Goal: Information Seeking & Learning: Check status

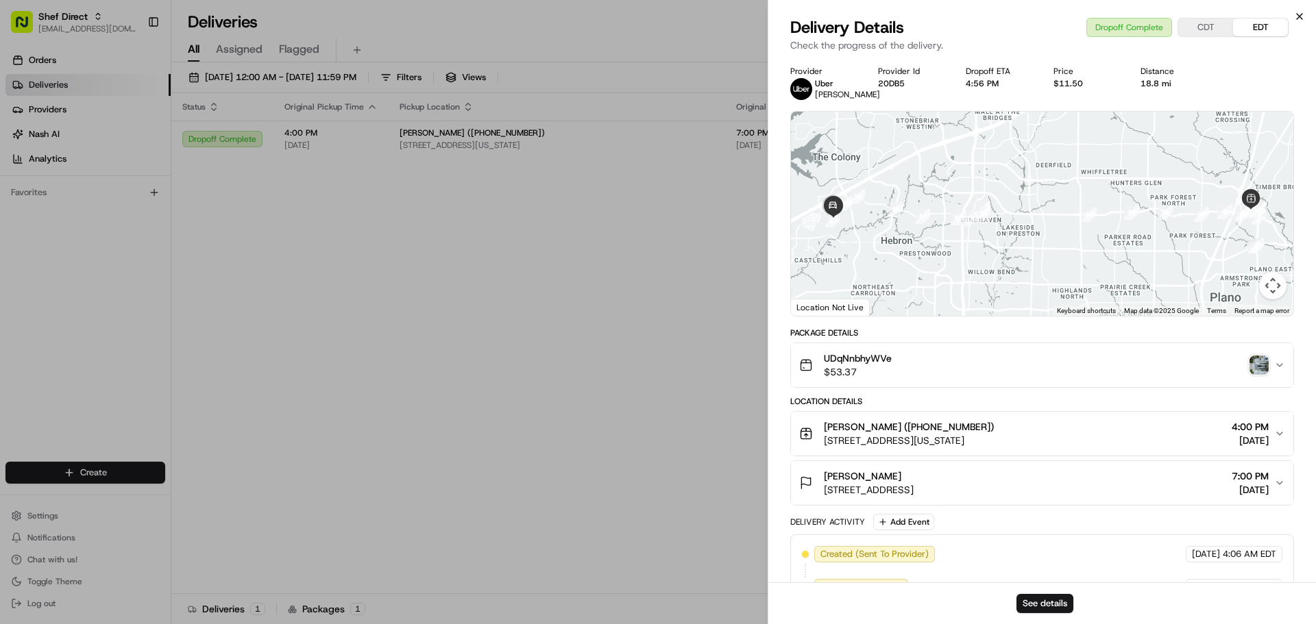
scroll to position [296, 0]
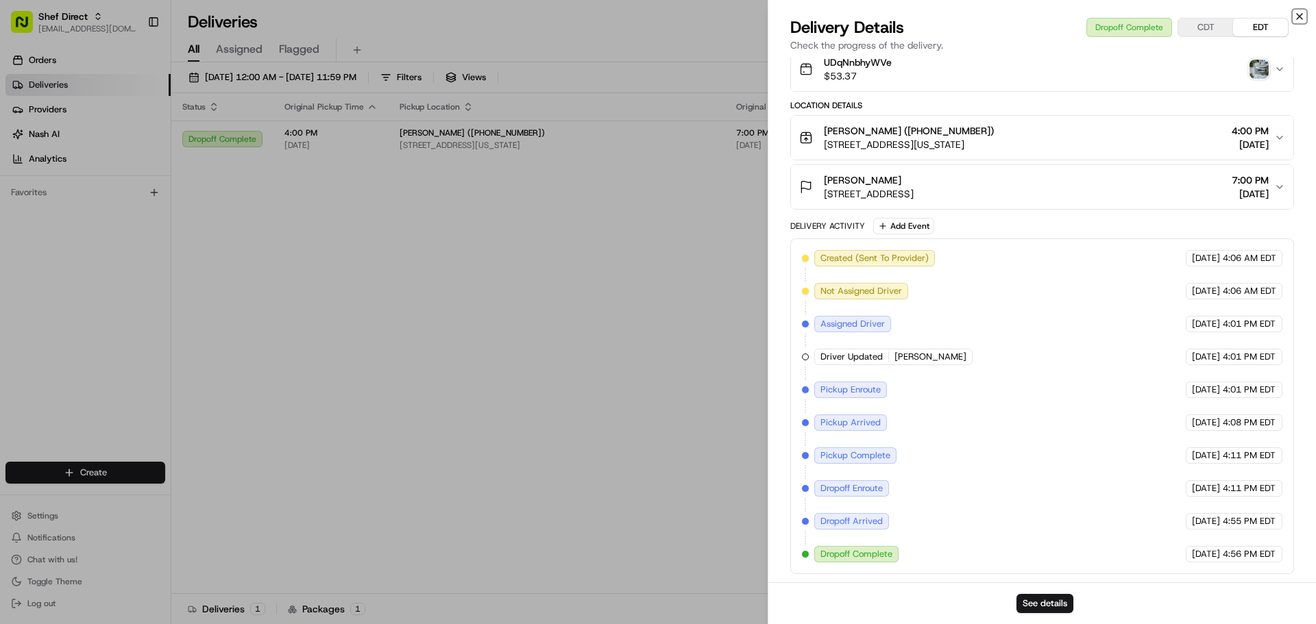
click at [1298, 17] on icon "button" at bounding box center [1299, 16] width 11 height 11
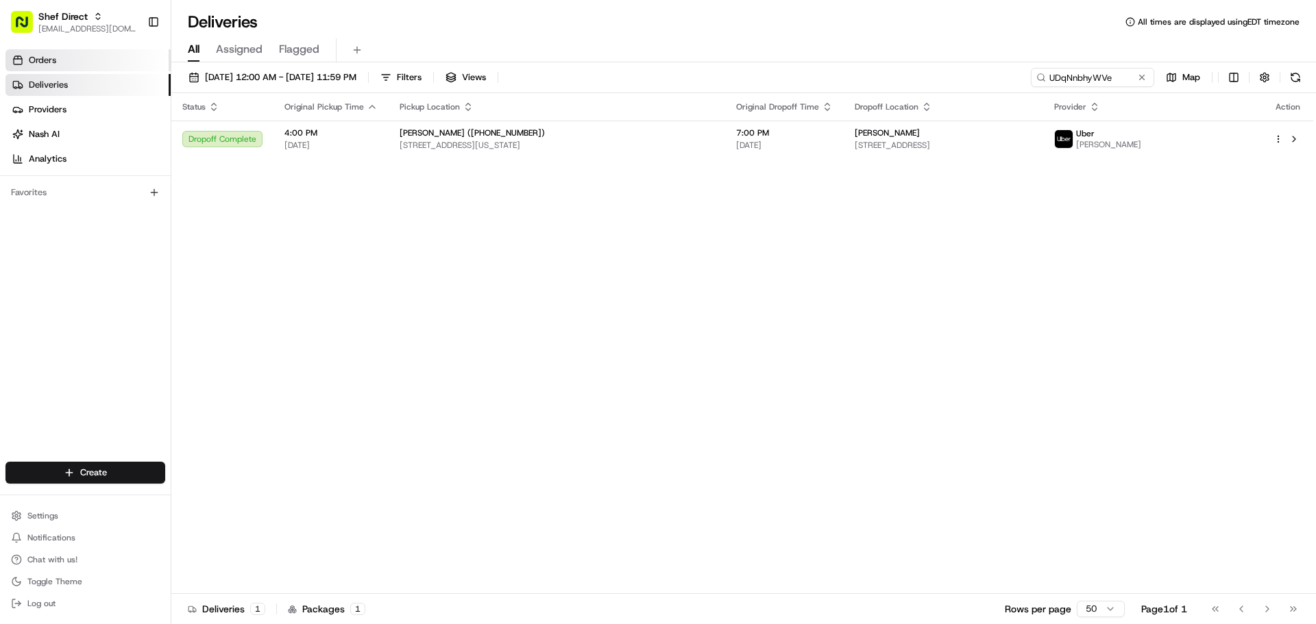
drag, startPoint x: 100, startPoint y: 58, endPoint x: 147, endPoint y: 64, distance: 47.0
click at [100, 58] on link "Orders" at bounding box center [87, 60] width 165 height 22
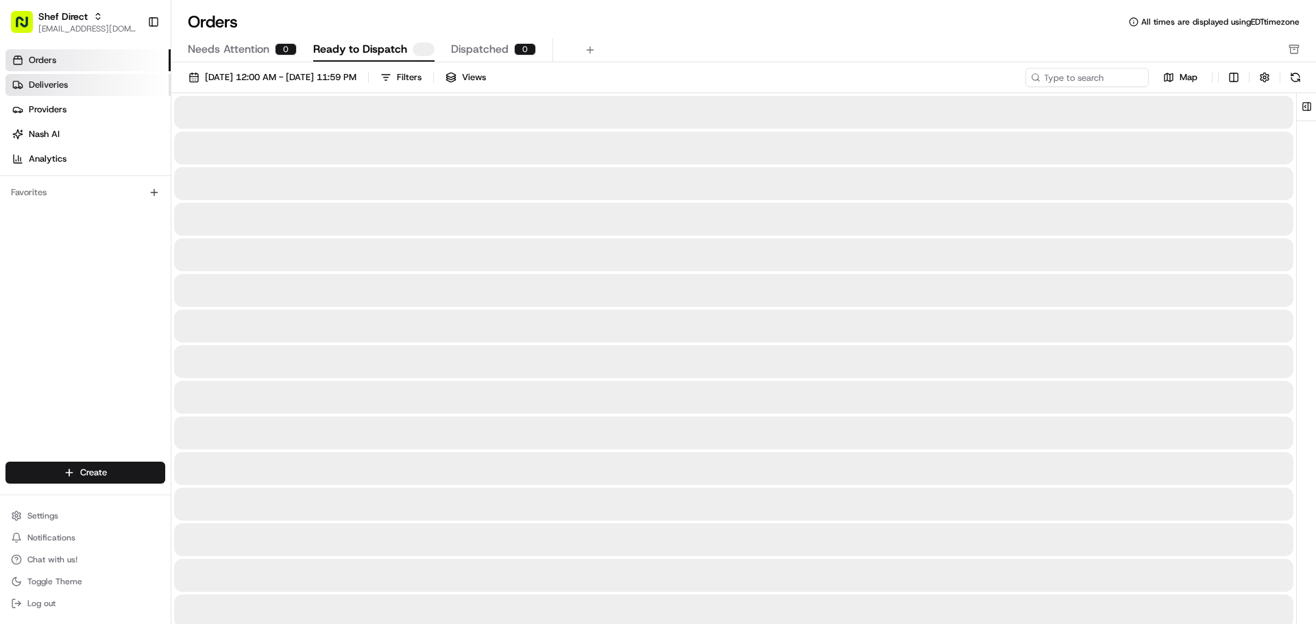
click at [94, 87] on link "Deliveries" at bounding box center [87, 85] width 165 height 22
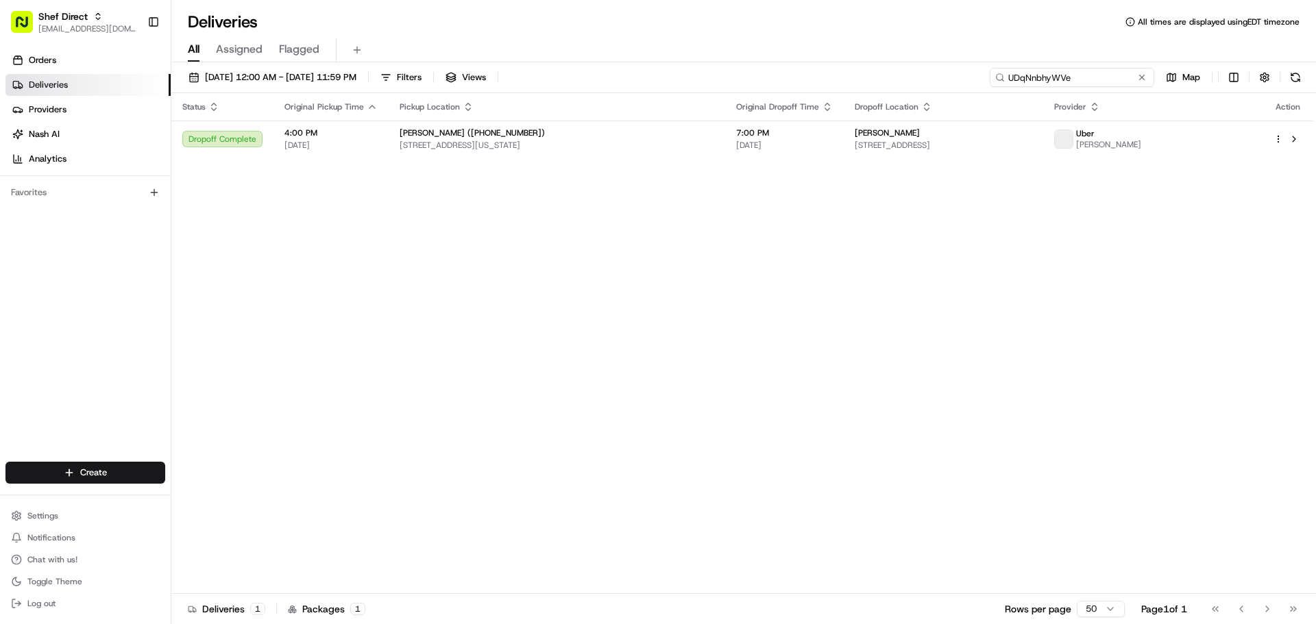
click at [1095, 79] on input "UDqNnbhyWVe" at bounding box center [1072, 77] width 164 height 19
paste input "hXcVQ4MCWam"
type input "hXcVQ4MCWam"
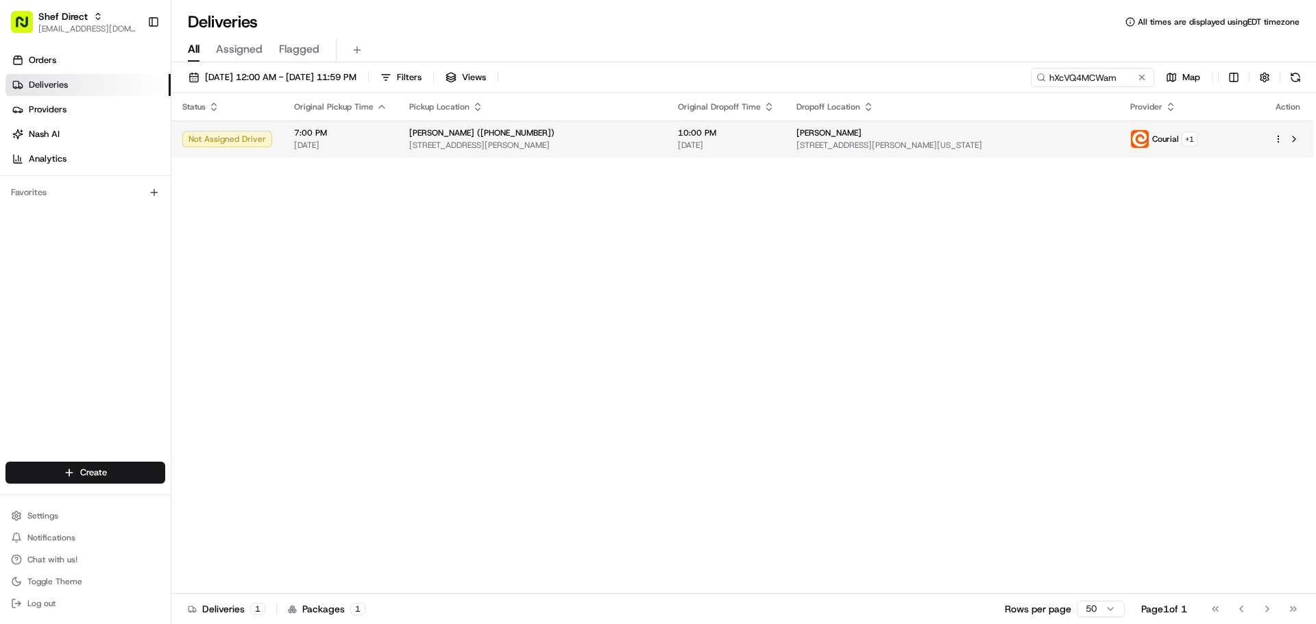
click at [647, 133] on div "[PERSON_NAME] ([PHONE_NUMBER])" at bounding box center [532, 132] width 247 height 11
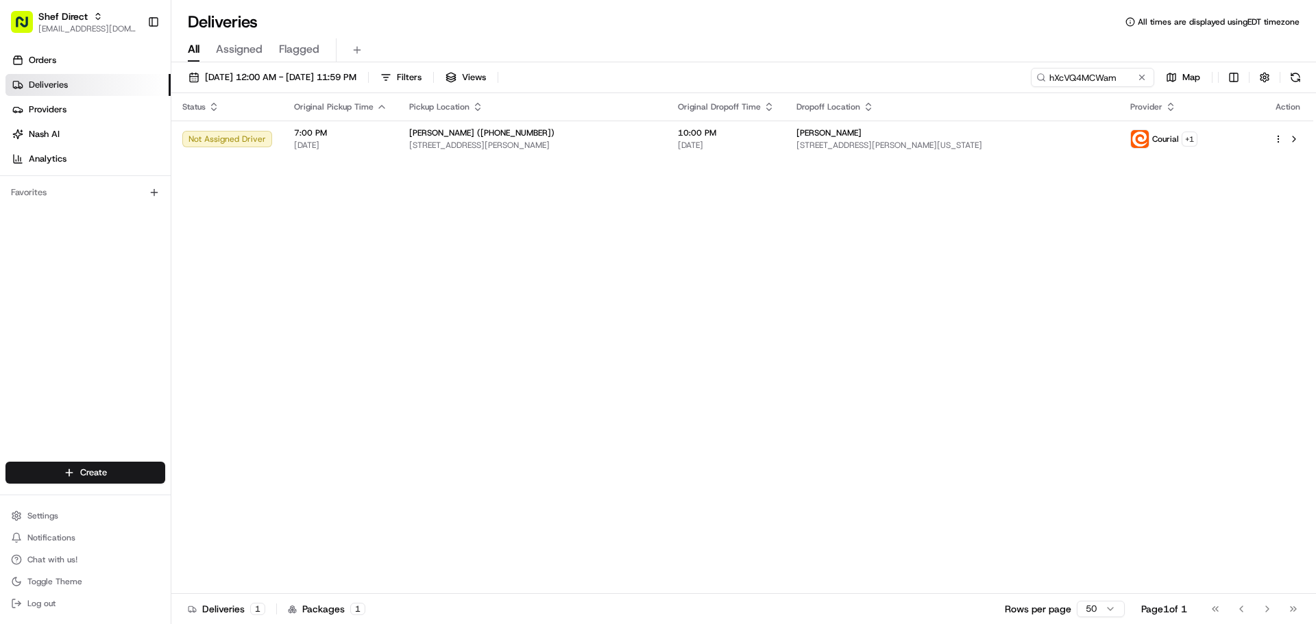
drag, startPoint x: 432, startPoint y: 252, endPoint x: 346, endPoint y: 25, distance: 242.7
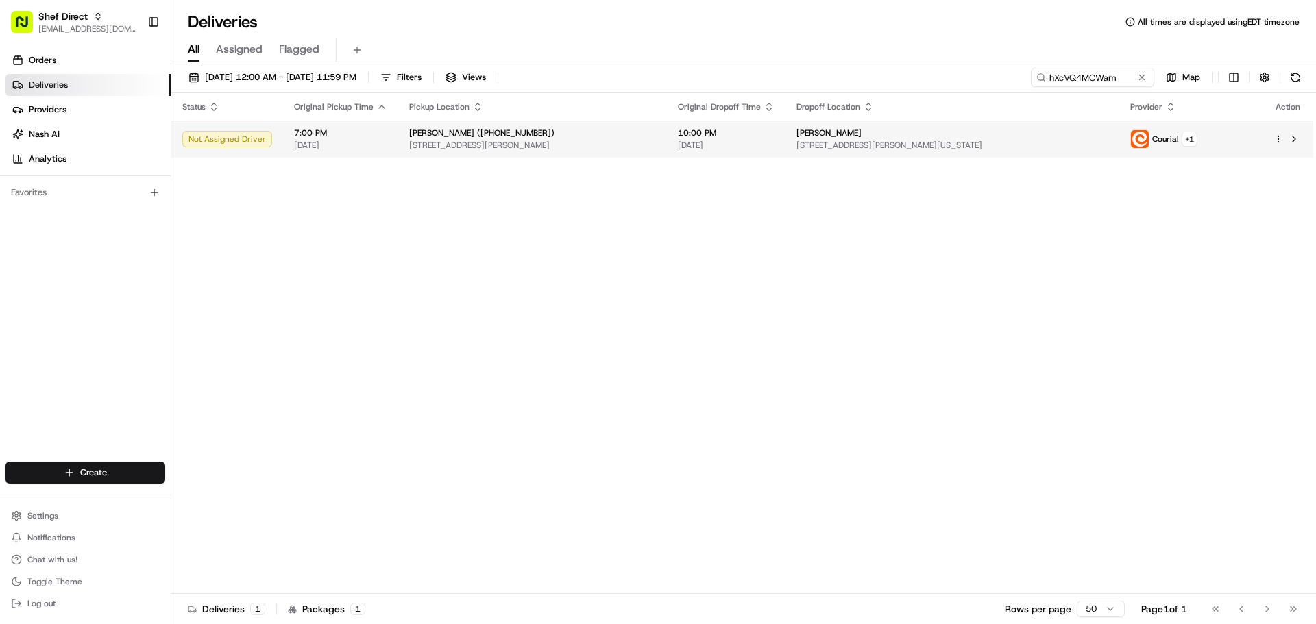
click at [983, 153] on td "[PERSON_NAME] [STREET_ADDRESS][PERSON_NAME][US_STATE]" at bounding box center [952, 139] width 334 height 37
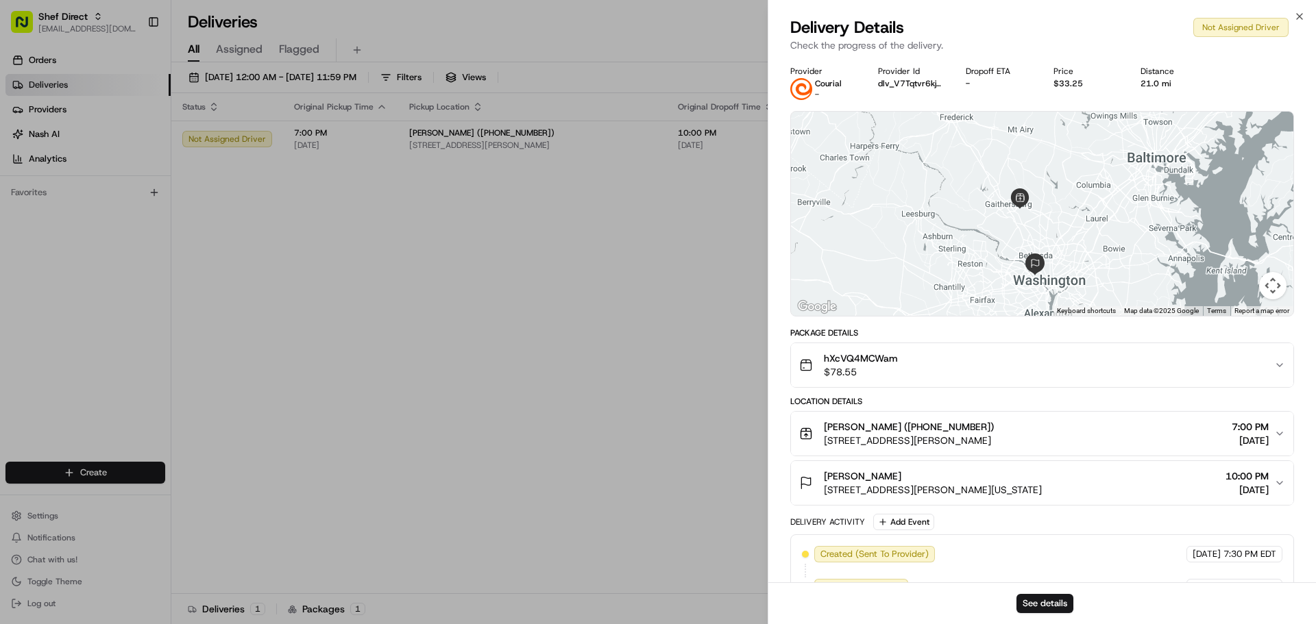
drag, startPoint x: 597, startPoint y: 313, endPoint x: 215, endPoint y: 100, distance: 437.8
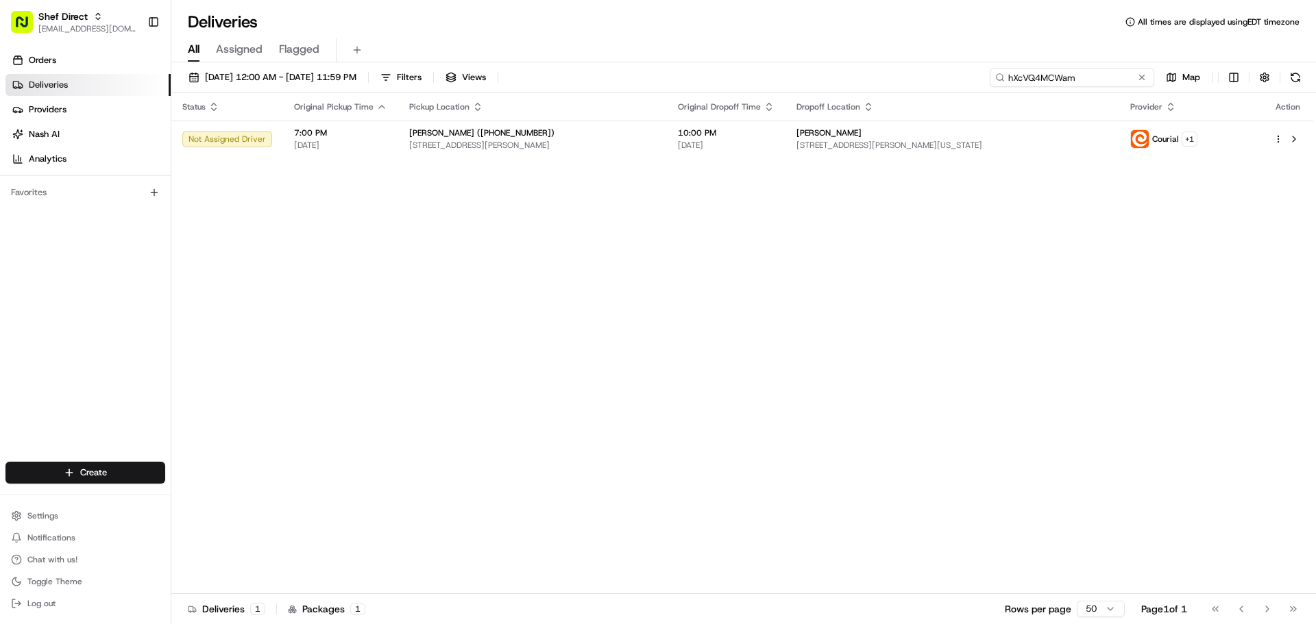
click at [1068, 75] on input "hXcVQ4MCWam" at bounding box center [1072, 77] width 164 height 19
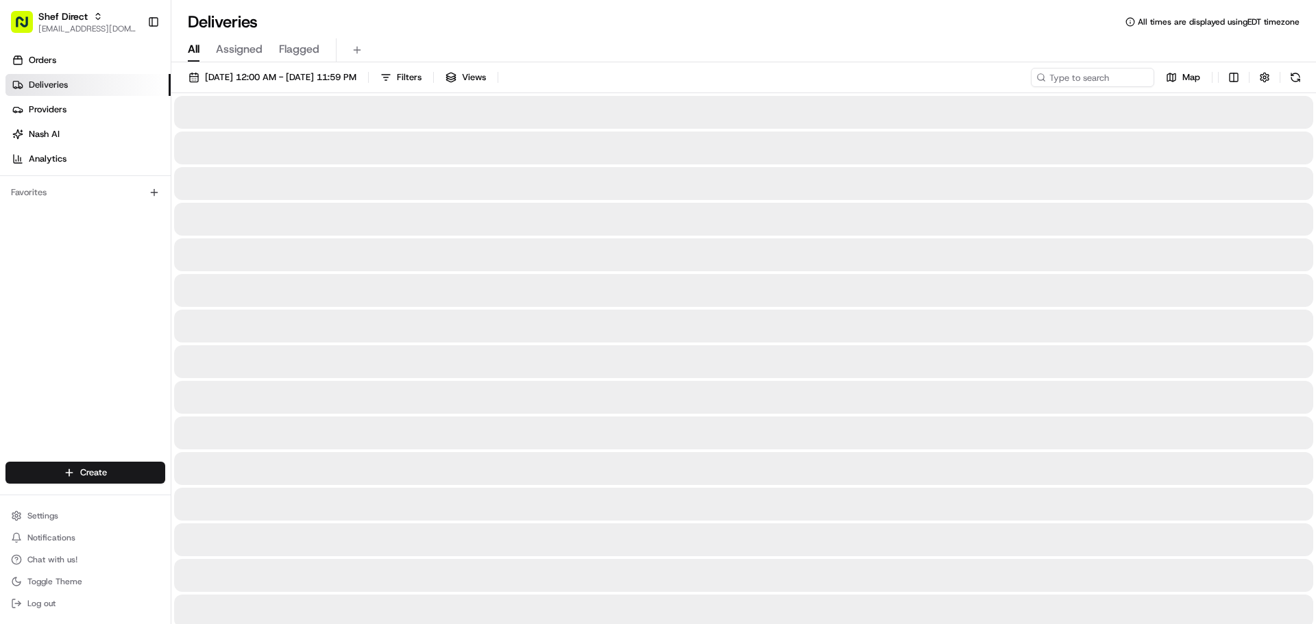
click at [1053, 91] on div "[DATE] 12:00 AM - [DATE] 11:59 PM Filters Views Map" at bounding box center [743, 80] width 1144 height 25
click at [1070, 86] on div "[DATE] 12:00 AM - [DATE] 11:59 PM Filters Views Map" at bounding box center [743, 80] width 1144 height 25
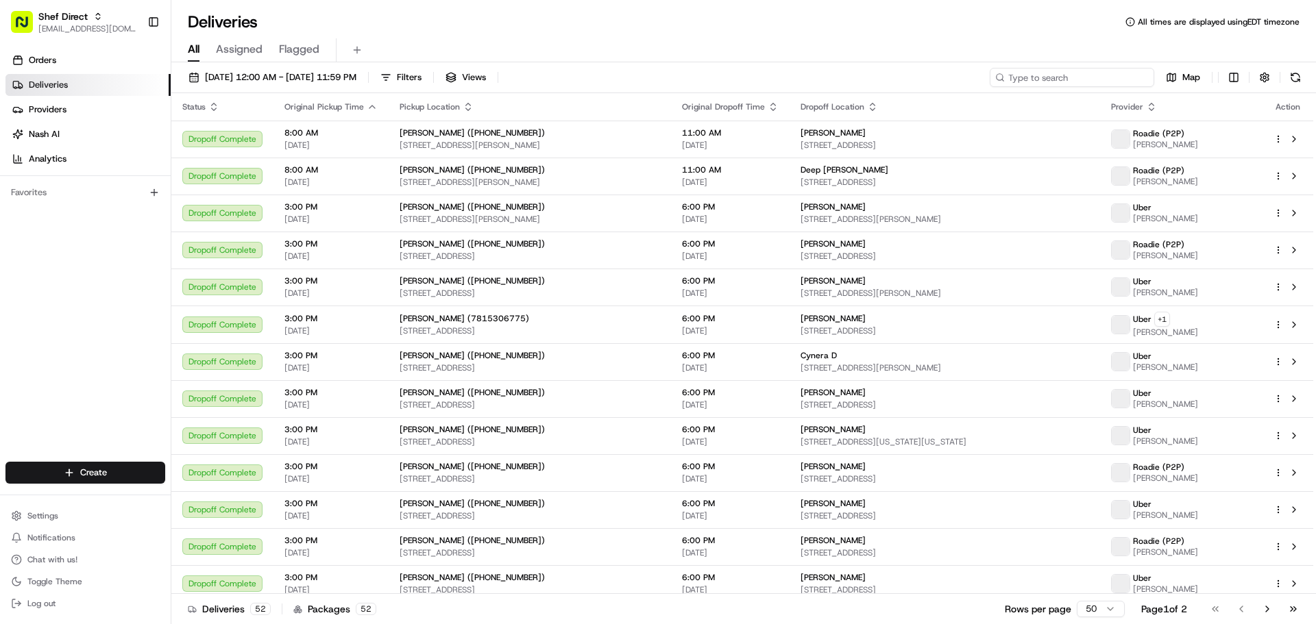
click at [1070, 84] on input at bounding box center [1072, 77] width 164 height 19
paste input "hXcVQ4MCWam"
type input "hXcVQ4MCWam"
